Goal: Task Accomplishment & Management: Use online tool/utility

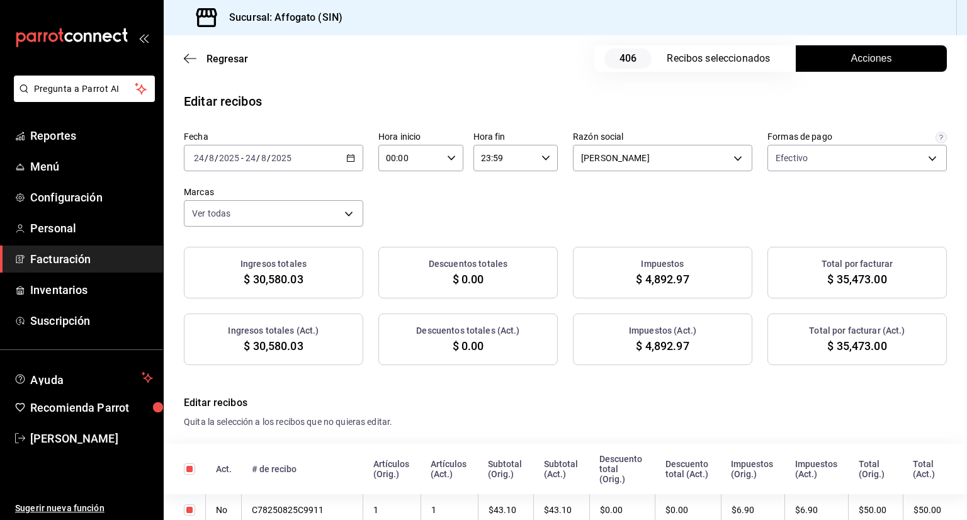
click at [853, 55] on span "Acciones" at bounding box center [872, 58] width 41 height 15
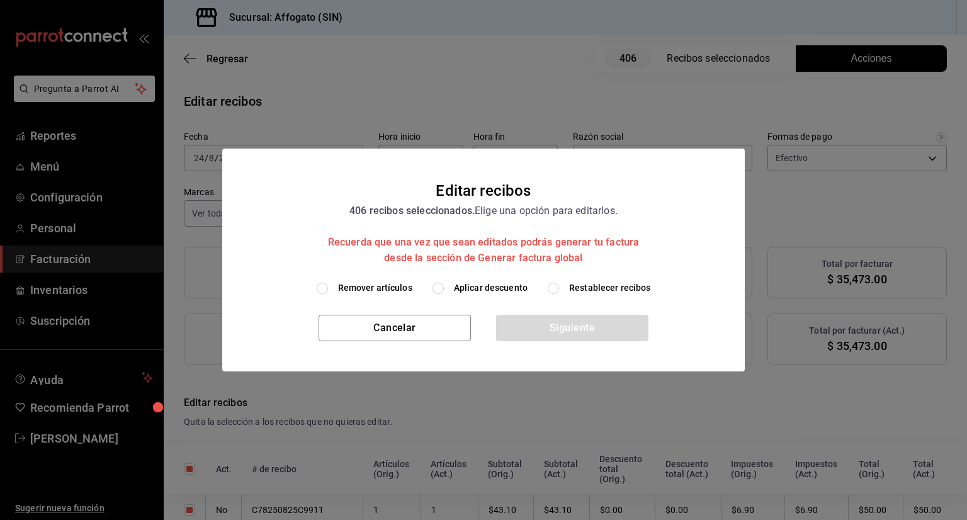
click at [324, 291] on input "Remover artículos" at bounding box center [322, 288] width 11 height 11
radio input "true"
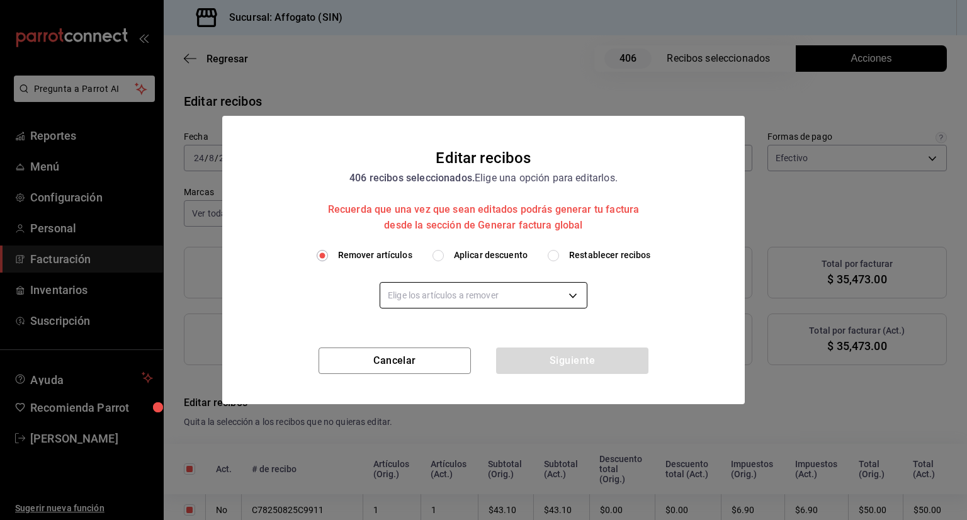
click at [574, 292] on body "Pregunta a Parrot AI Reportes Menú Configuración Personal Facturación Inventari…" at bounding box center [483, 260] width 967 height 520
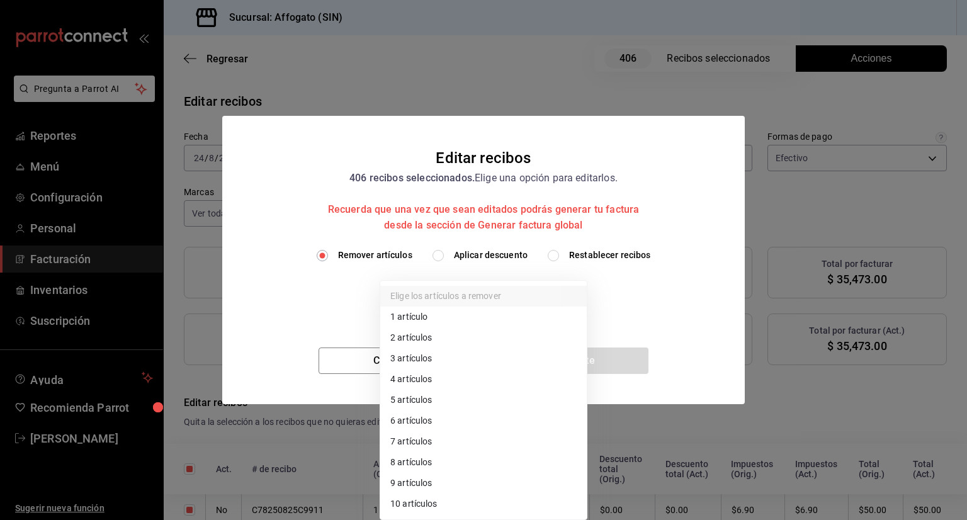
click at [411, 315] on li "1 artículo" at bounding box center [483, 317] width 207 height 21
type input "1"
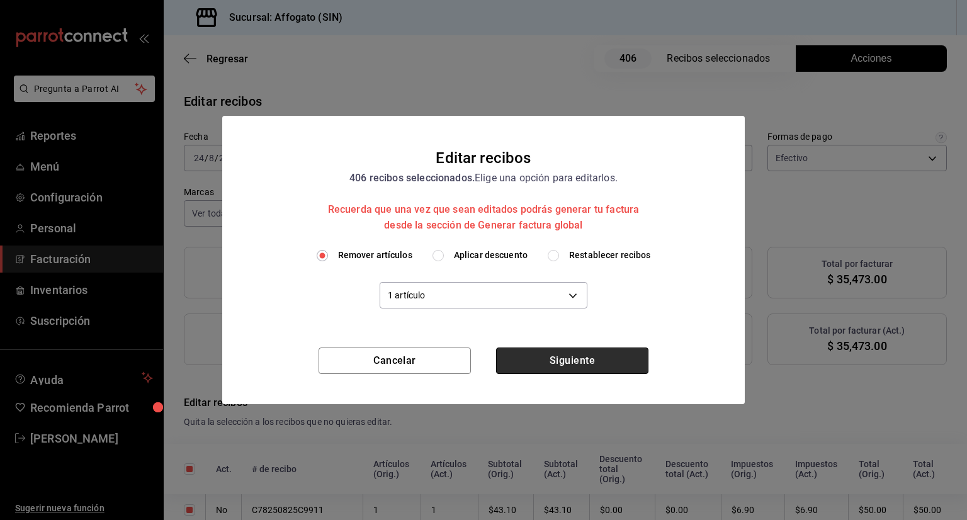
click at [584, 363] on button "Siguiente" at bounding box center [572, 361] width 152 height 26
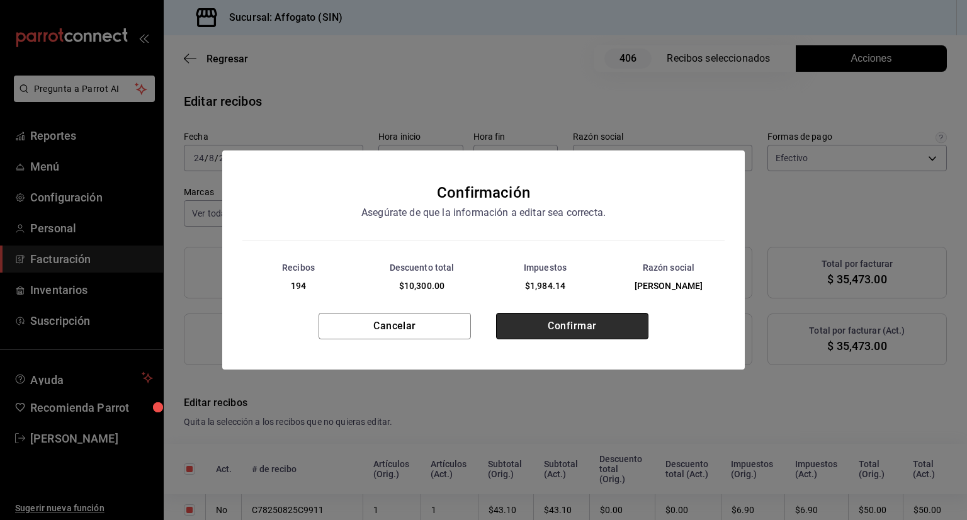
click at [573, 332] on button "Confirmar" at bounding box center [572, 326] width 152 height 26
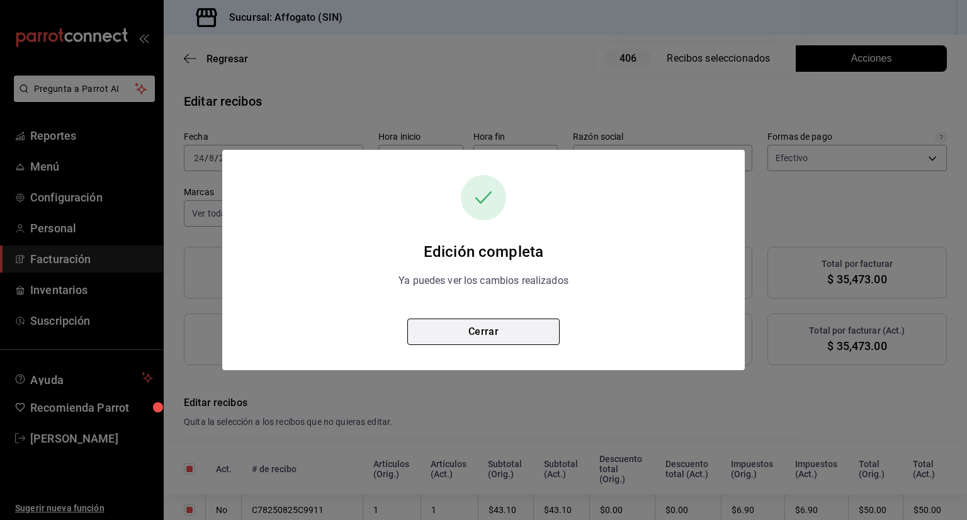
click at [487, 334] on button "Cerrar" at bounding box center [483, 332] width 152 height 26
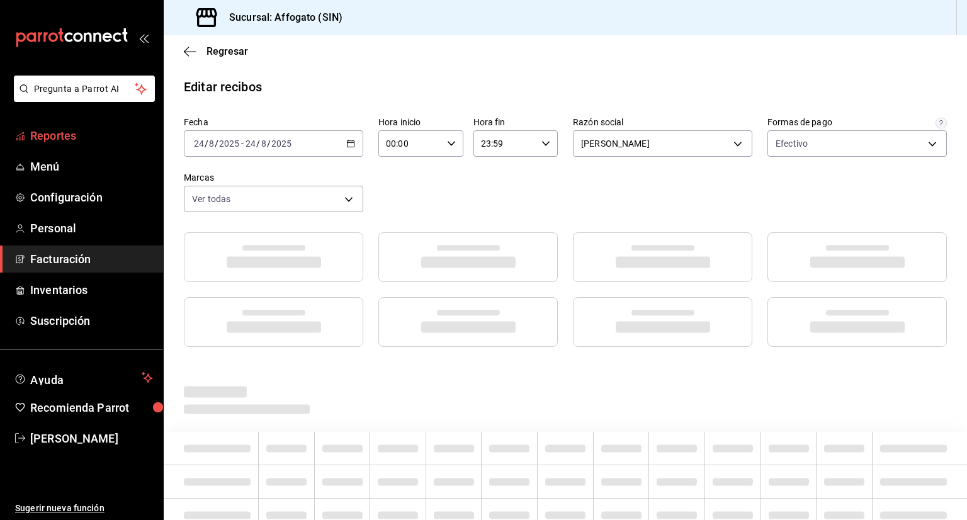
click at [64, 137] on span "Reportes" at bounding box center [91, 135] width 123 height 17
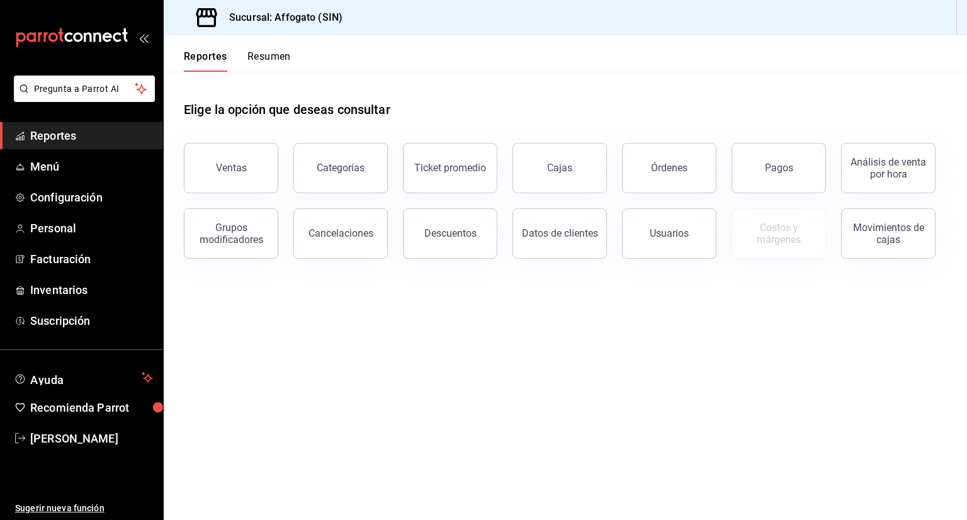
click at [254, 57] on button "Resumen" at bounding box center [269, 60] width 43 height 21
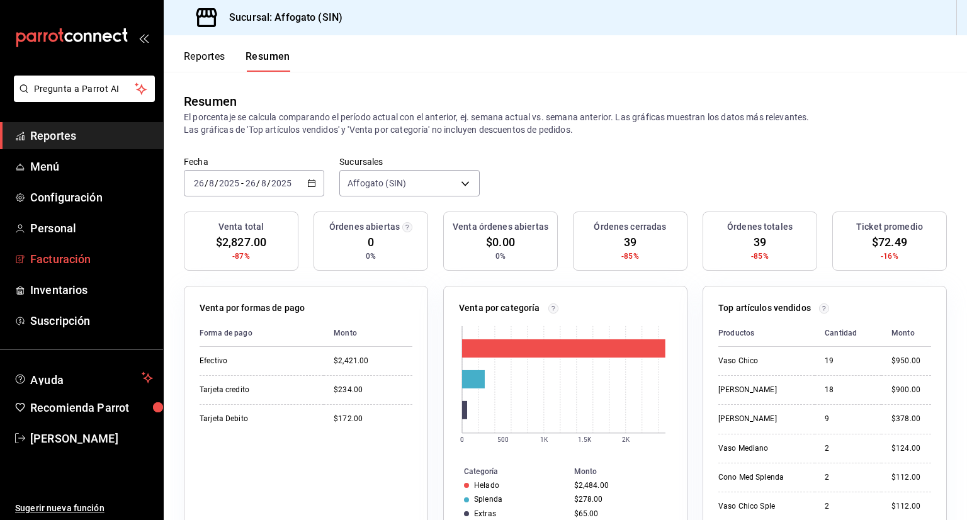
click at [86, 263] on span "Facturación" at bounding box center [91, 259] width 123 height 17
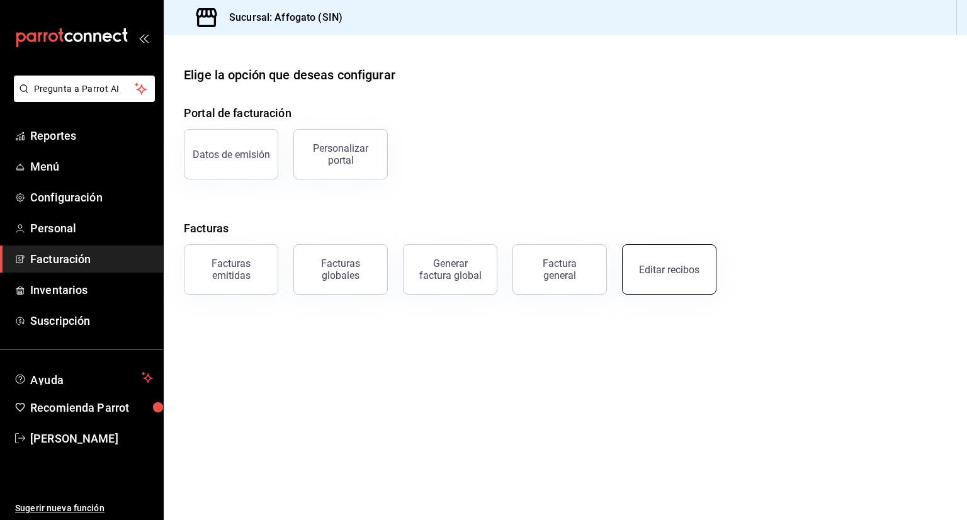
click at [675, 266] on div "Editar recibos" at bounding box center [669, 270] width 60 height 12
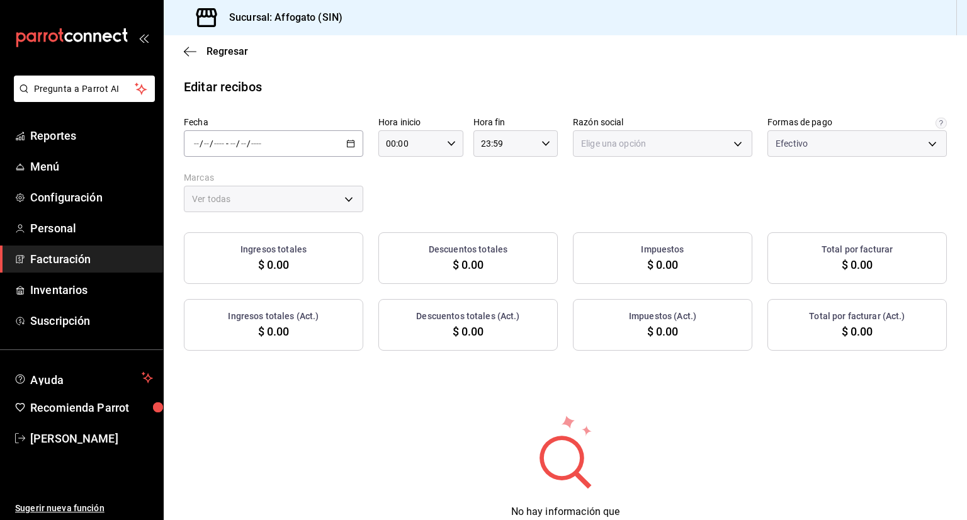
type input "1db67f47-450b-4ae6-8e35-7ef6388c7fc5"
